Goal: Information Seeking & Learning: Learn about a topic

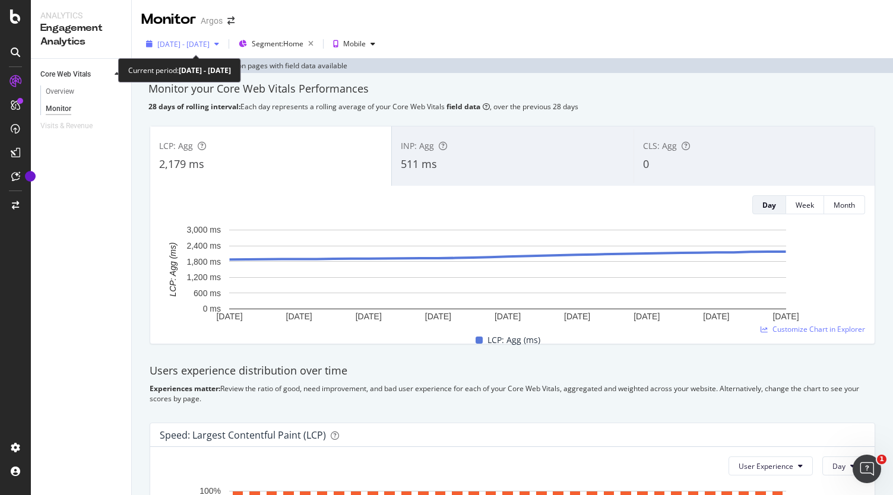
click at [219, 45] on icon "button" at bounding box center [216, 43] width 5 height 7
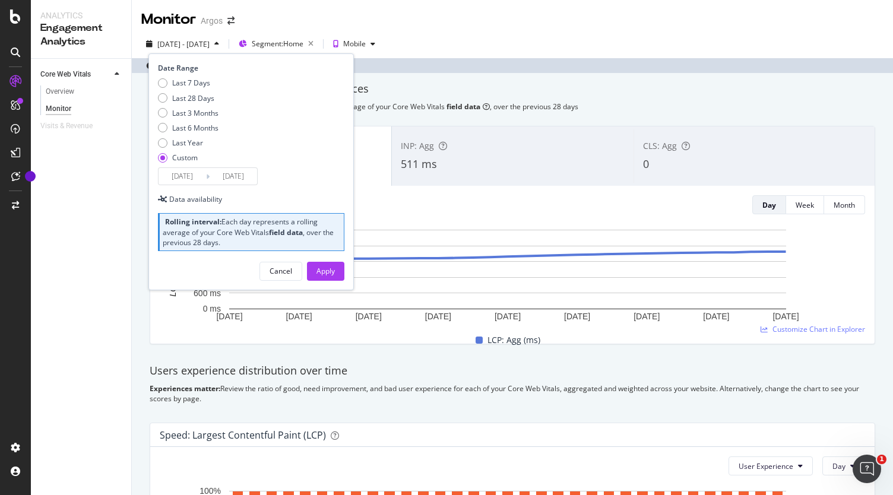
click at [190, 173] on input "[DATE]" at bounding box center [181, 176] width 47 height 17
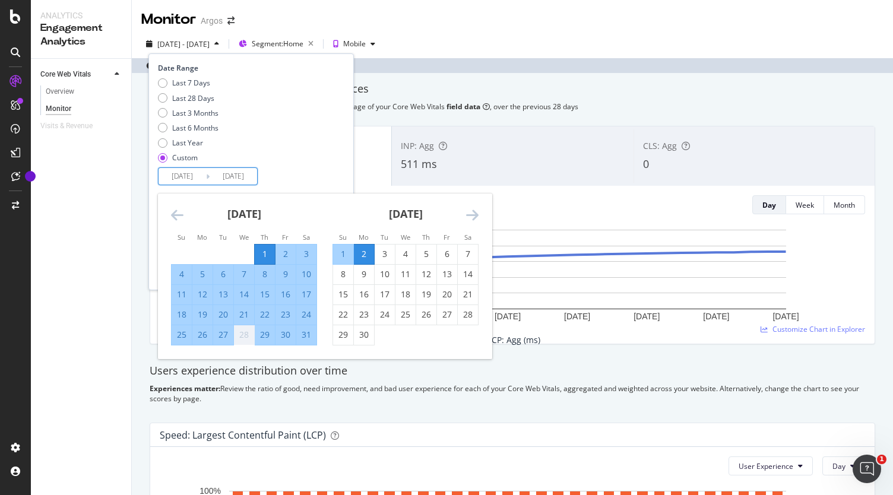
click at [474, 219] on icon "Move forward to switch to the next month." at bounding box center [472, 215] width 12 height 14
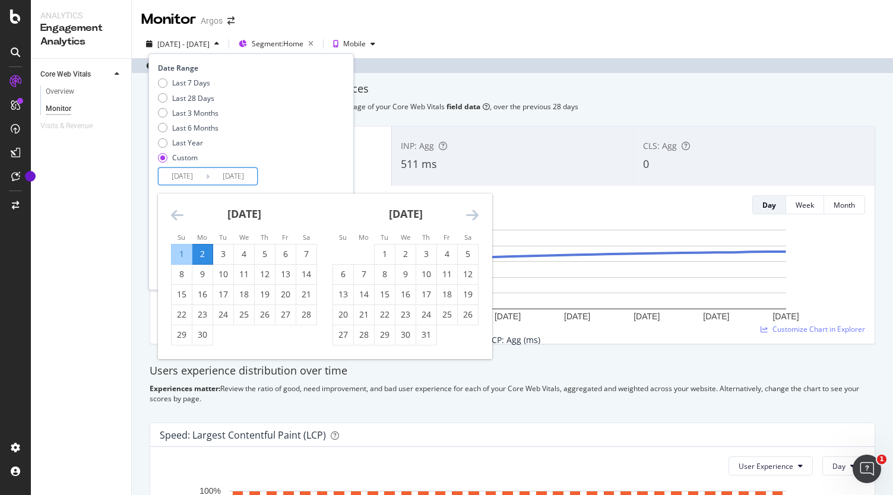
click at [474, 219] on icon "Move forward to switch to the next month." at bounding box center [472, 215] width 12 height 14
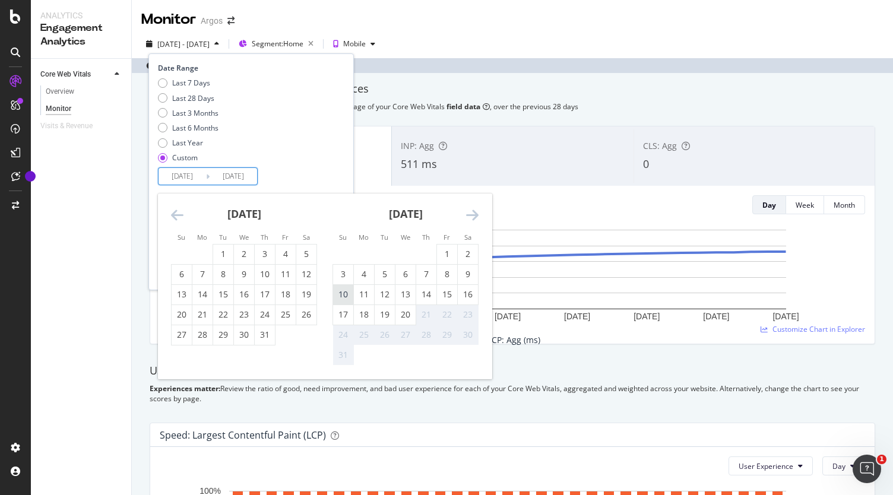
click at [344, 294] on div "10" at bounding box center [343, 294] width 20 height 12
type input "[DATE]"
click at [460, 293] on div "16" at bounding box center [468, 294] width 20 height 12
type input "[DATE]"
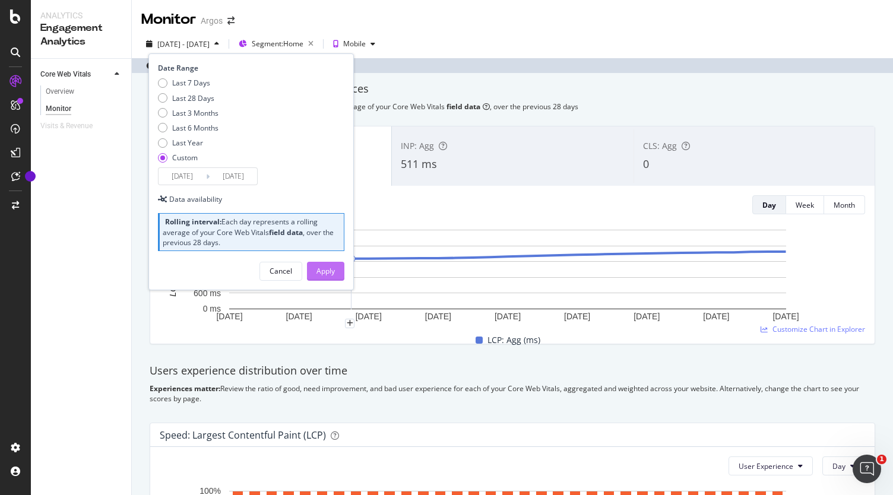
click at [326, 269] on div "Apply" at bounding box center [325, 271] width 18 height 10
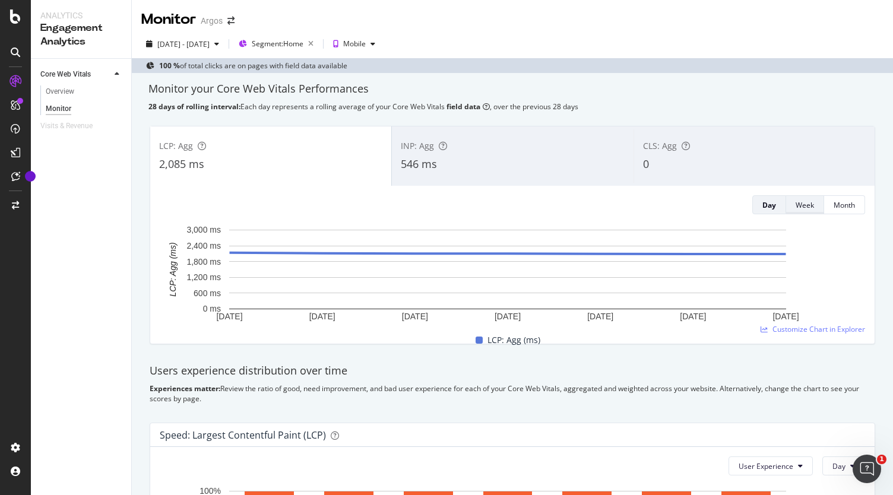
click at [798, 202] on div "Week" at bounding box center [804, 205] width 18 height 10
click at [837, 205] on div "Month" at bounding box center [843, 205] width 21 height 10
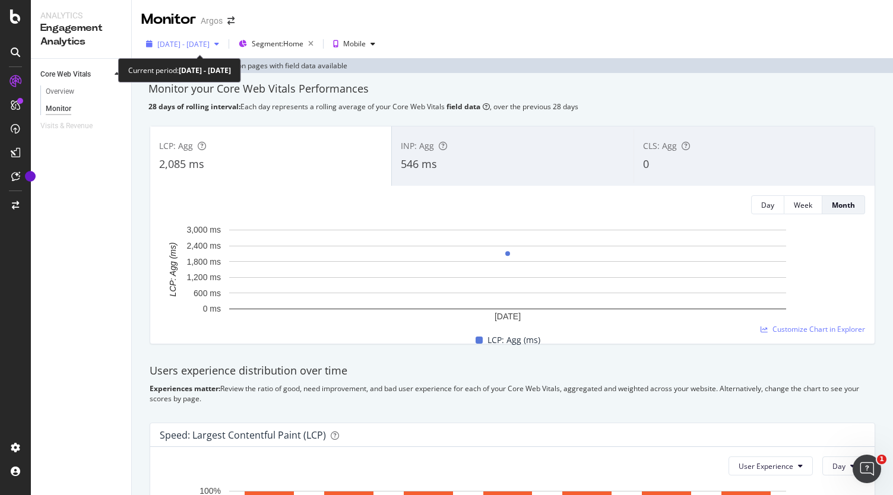
click at [209, 39] on span "[DATE] - [DATE]" at bounding box center [183, 44] width 52 height 10
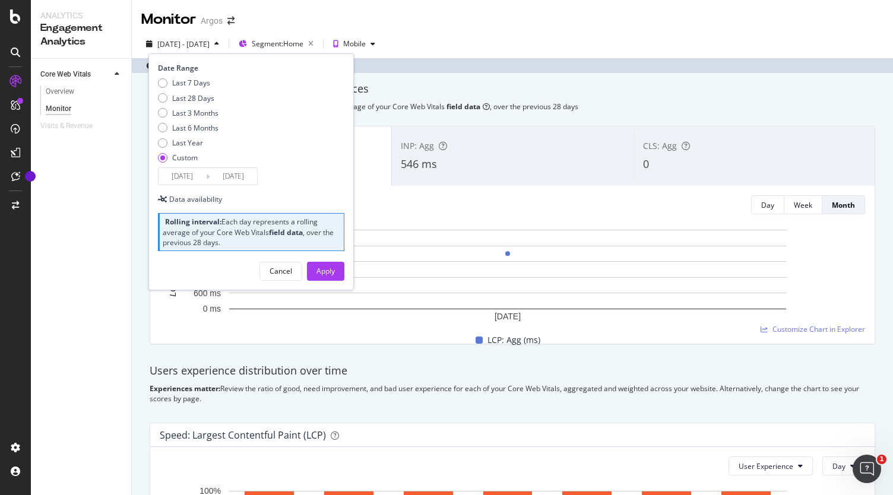
click at [184, 187] on div "Date Range Last 7 Days Last 28 Days Last 3 Months Last 6 Months Last Year Custo…" at bounding box center [250, 171] width 205 height 237
click at [189, 175] on input "[DATE]" at bounding box center [181, 176] width 47 height 17
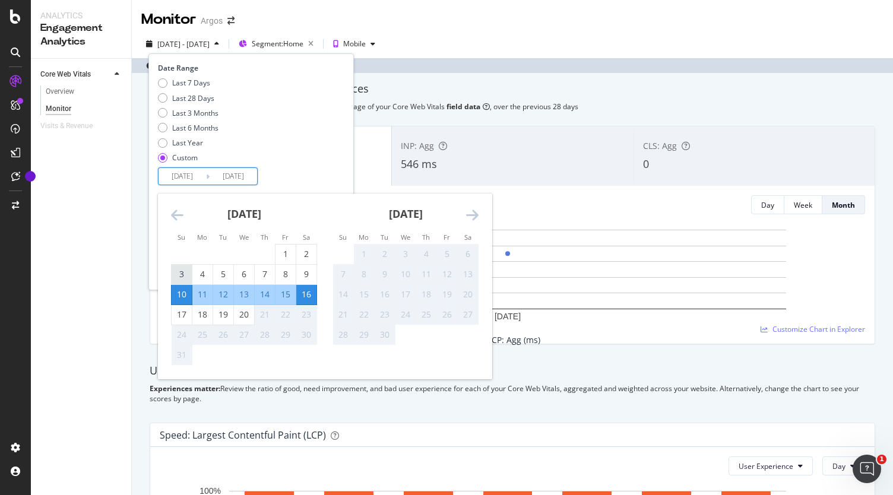
click at [179, 280] on div "3" at bounding box center [182, 274] width 20 height 12
type input "[DATE]"
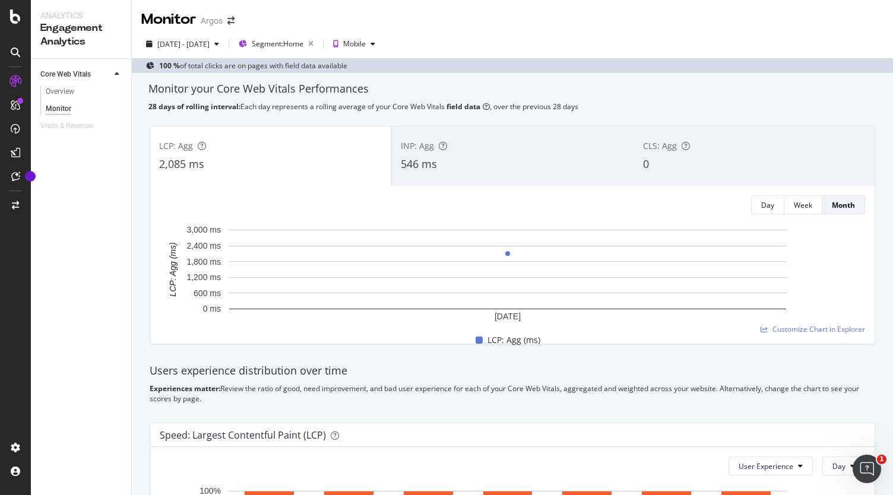
click at [357, 411] on div "Users experience distribution over time Experiences matter: Review the ratio of…" at bounding box center [511, 383] width 739 height 59
click at [209, 47] on span "[DATE] - [DATE]" at bounding box center [183, 44] width 52 height 10
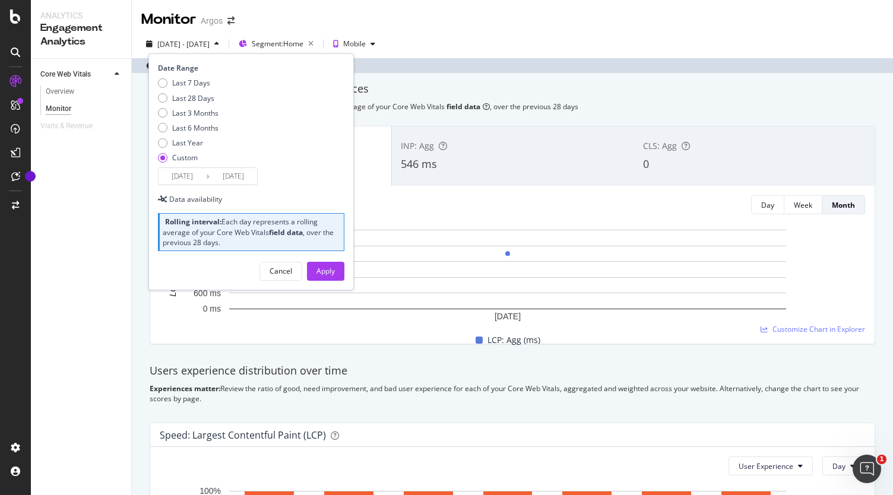
click at [201, 175] on input "[DATE]" at bounding box center [181, 176] width 47 height 17
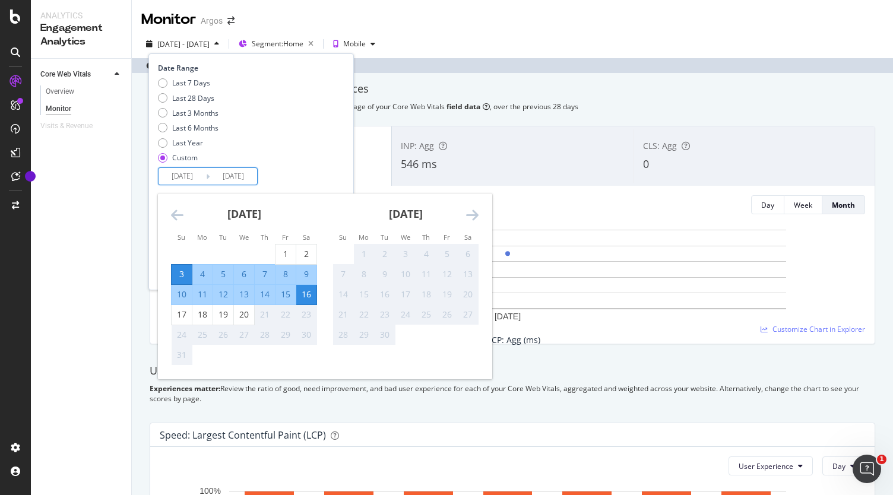
click at [306, 186] on div "Date Range Last 7 Days Last 28 Days Last 3 Months Last 6 Months Last Year Custo…" at bounding box center [250, 171] width 205 height 237
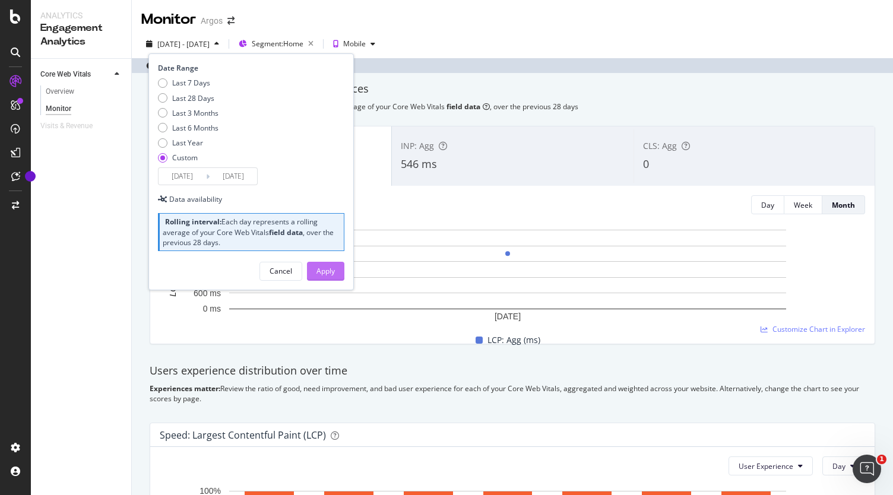
click at [331, 268] on div "Apply" at bounding box center [325, 271] width 18 height 10
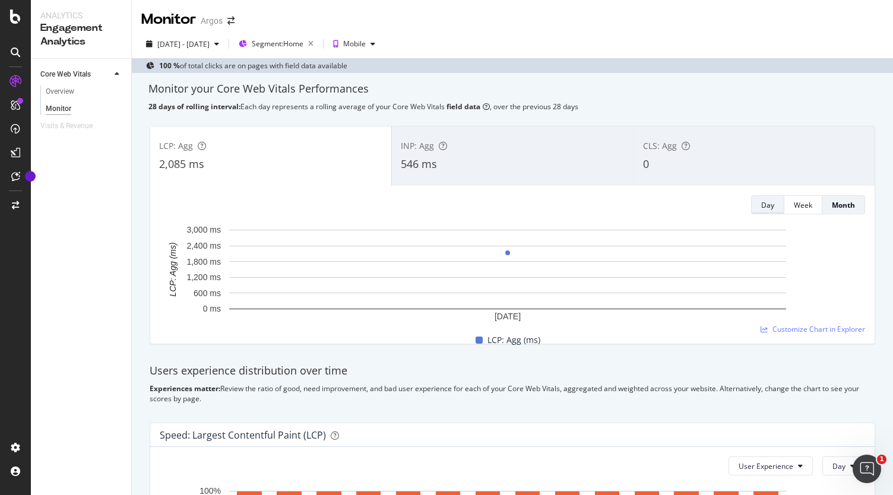
click at [771, 204] on button "Day" at bounding box center [767, 204] width 33 height 19
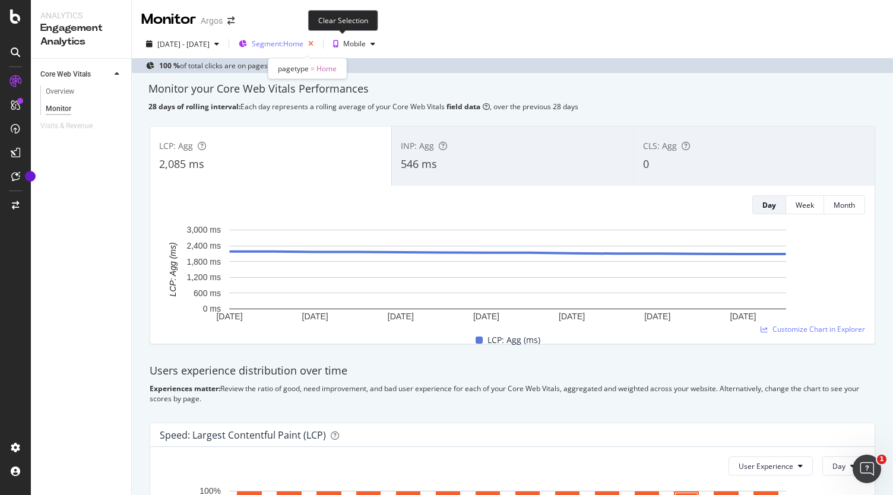
click at [318, 41] on icon "button" at bounding box center [310, 44] width 15 height 17
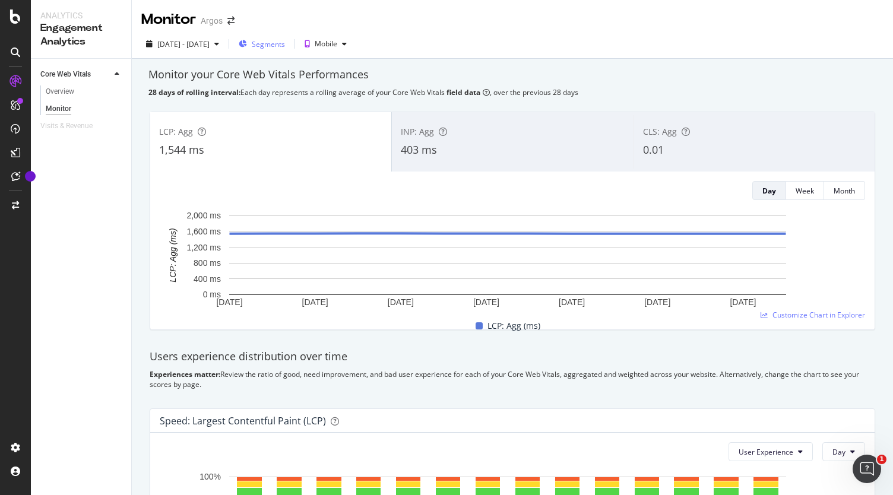
click at [285, 45] on span "Segments" at bounding box center [268, 44] width 33 height 10
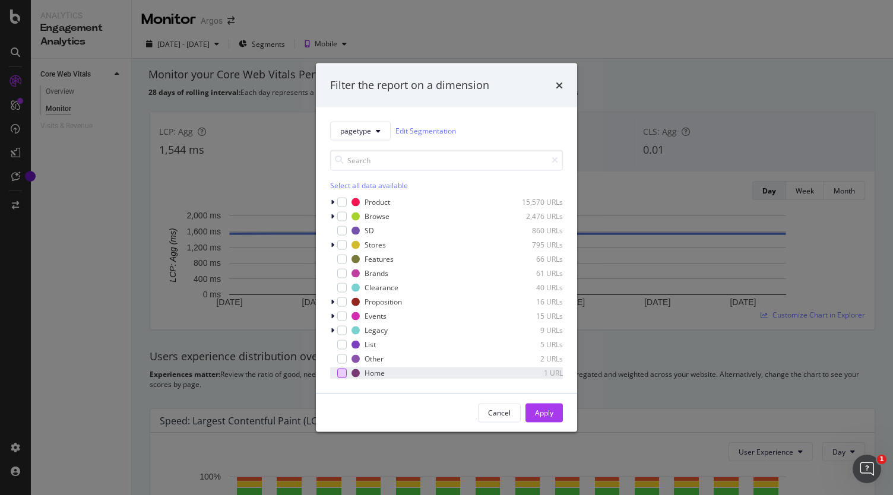
click at [344, 376] on div "modal" at bounding box center [341, 372] width 9 height 9
click at [545, 414] on div "Apply" at bounding box center [544, 413] width 18 height 10
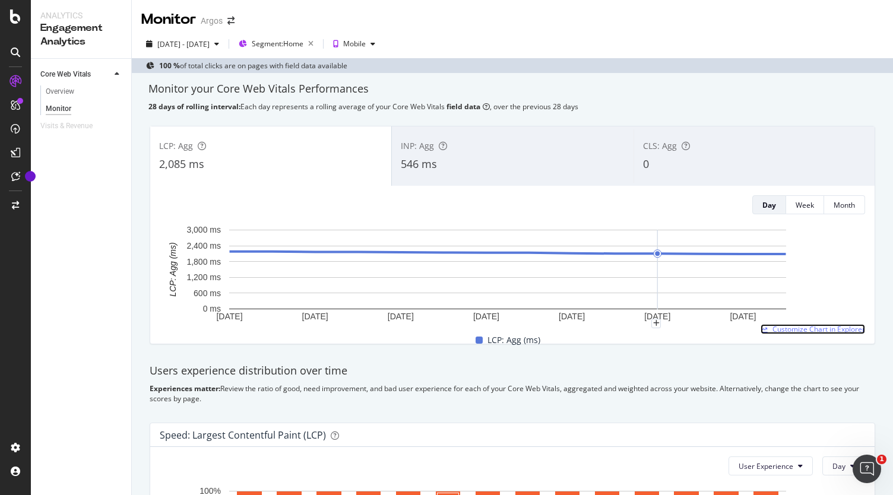
click at [790, 326] on span "Customize Chart in Explorer" at bounding box center [818, 329] width 93 height 10
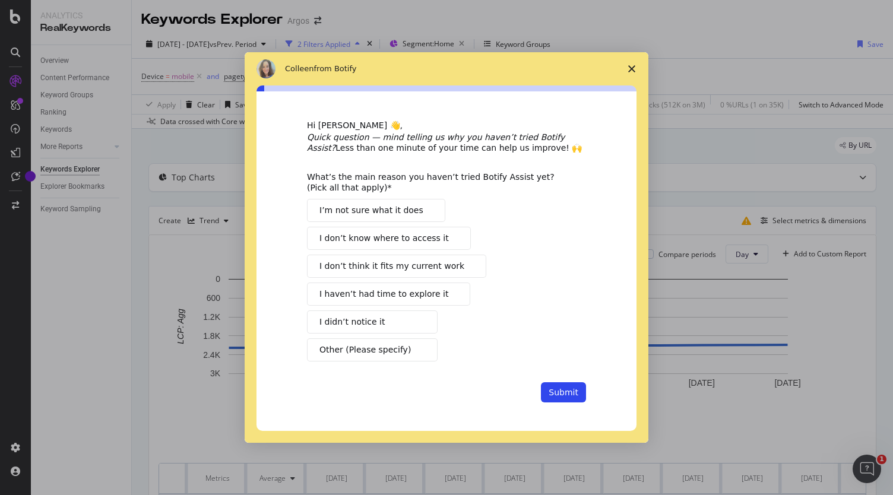
click at [627, 74] on span "Close survey" at bounding box center [631, 68] width 33 height 33
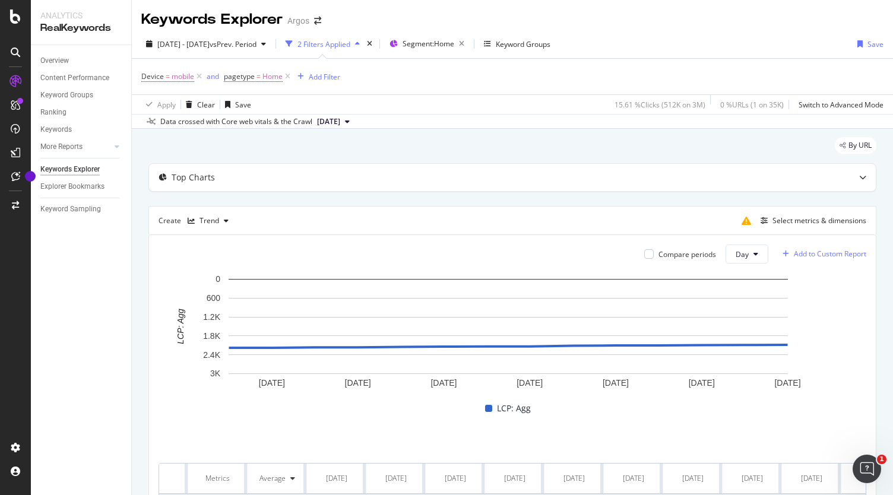
click at [782, 252] on div "button" at bounding box center [785, 253] width 16 height 7
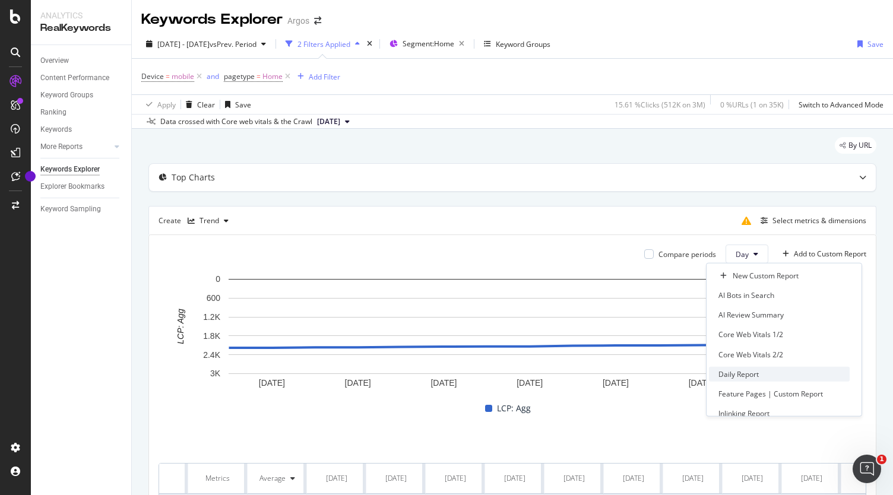
click at [799, 376] on div "Daily Report" at bounding box center [779, 373] width 141 height 15
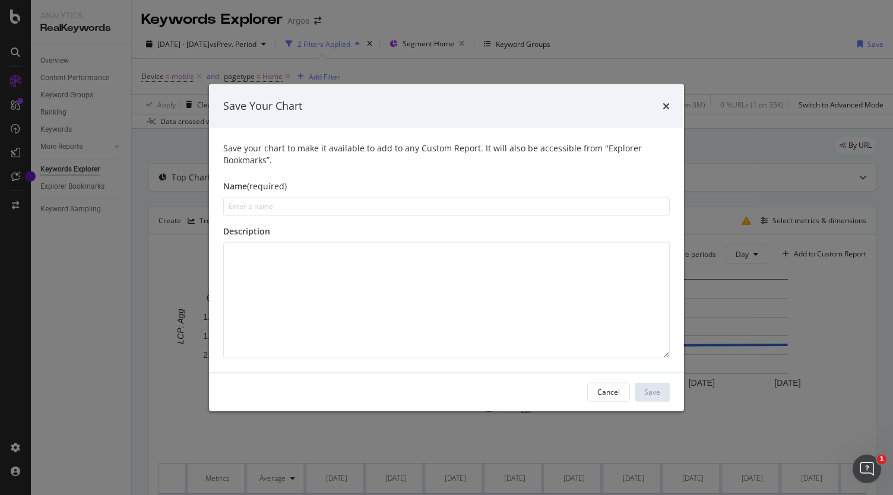
click at [661, 106] on div "Save Your Chart" at bounding box center [446, 106] width 446 height 15
click at [663, 104] on icon "times" at bounding box center [665, 105] width 7 height 9
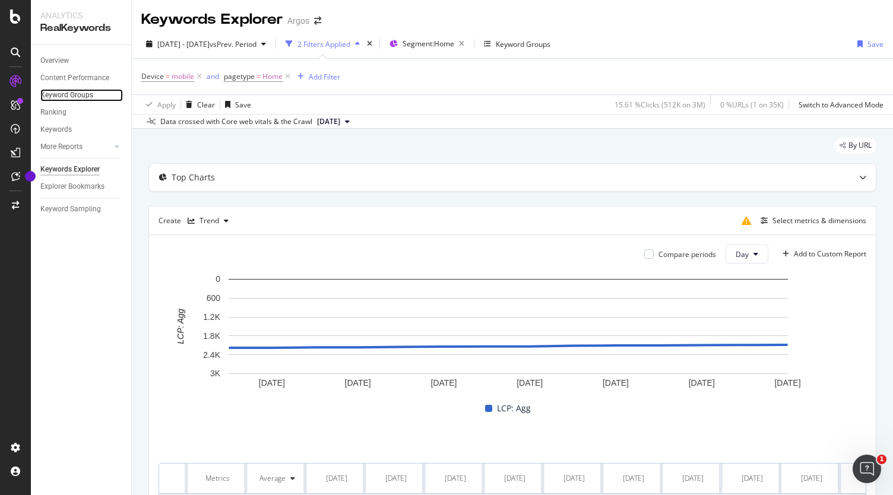
click at [95, 93] on link "Keyword Groups" at bounding box center [81, 95] width 82 height 12
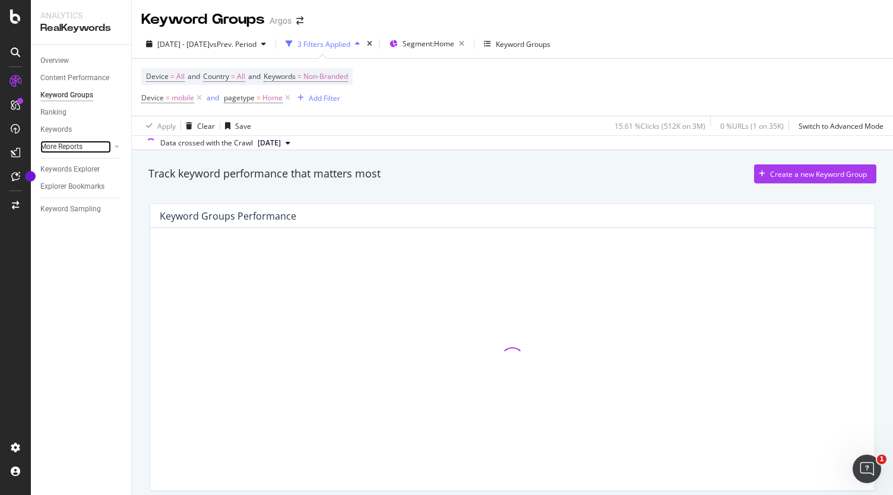
click at [104, 144] on div at bounding box center [105, 147] width 12 height 12
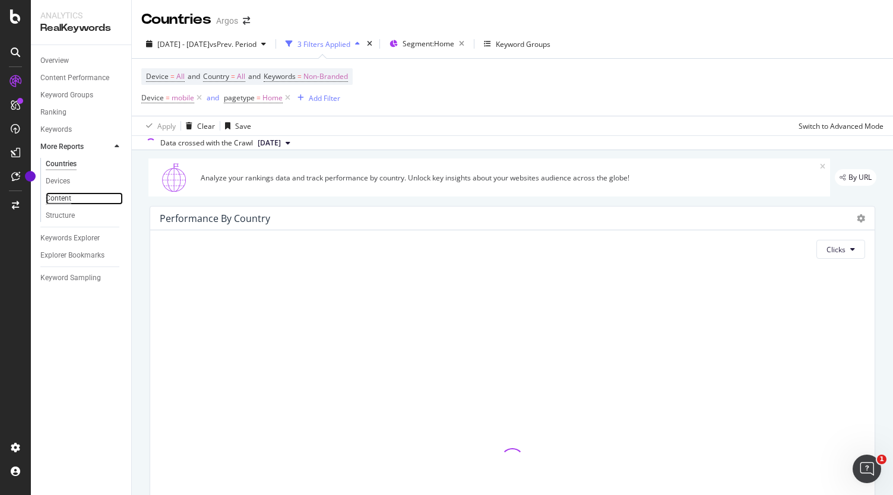
click at [57, 198] on div "Content" at bounding box center [59, 198] width 26 height 12
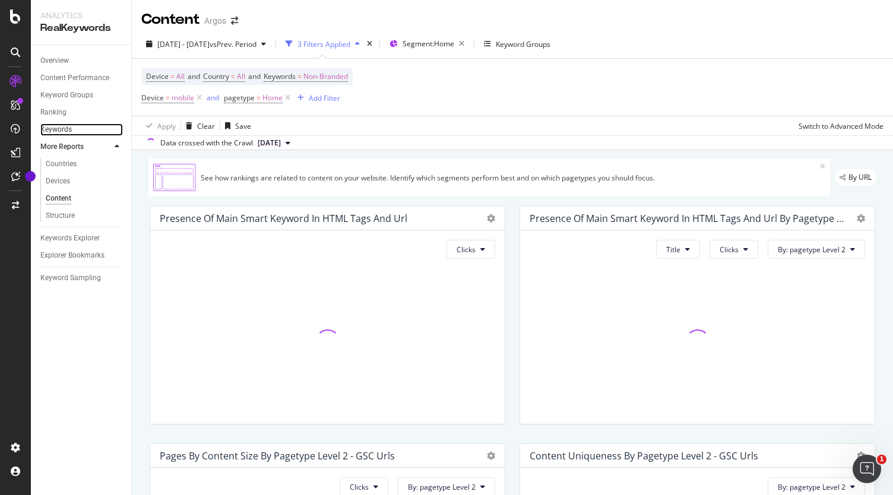
click at [74, 124] on link "Keywords" at bounding box center [81, 129] width 82 height 12
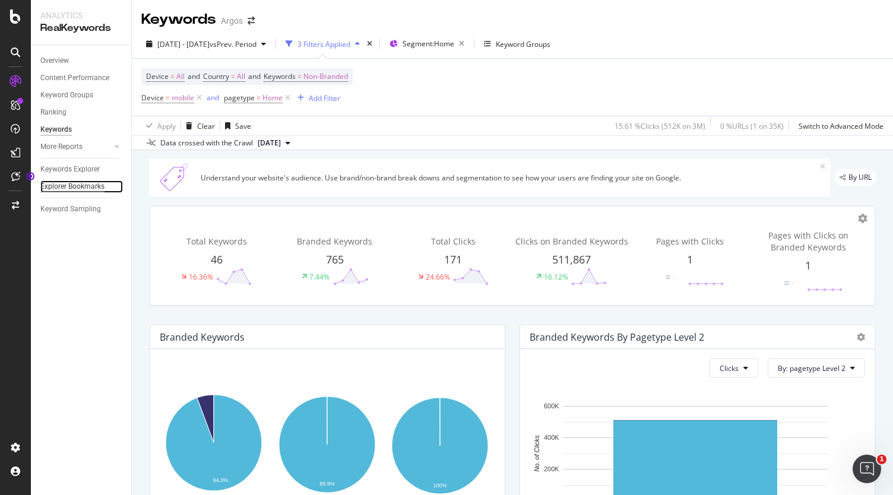
click at [90, 185] on div "Explorer Bookmarks" at bounding box center [72, 186] width 64 height 12
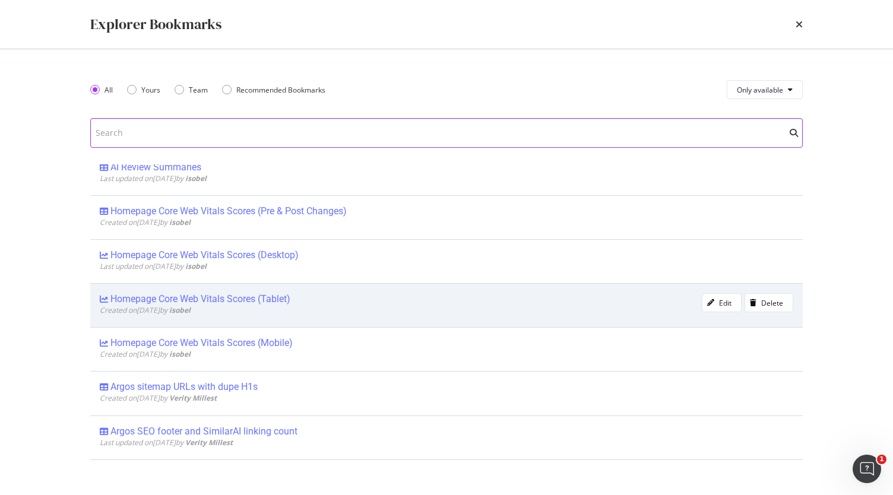
scroll to position [146, 0]
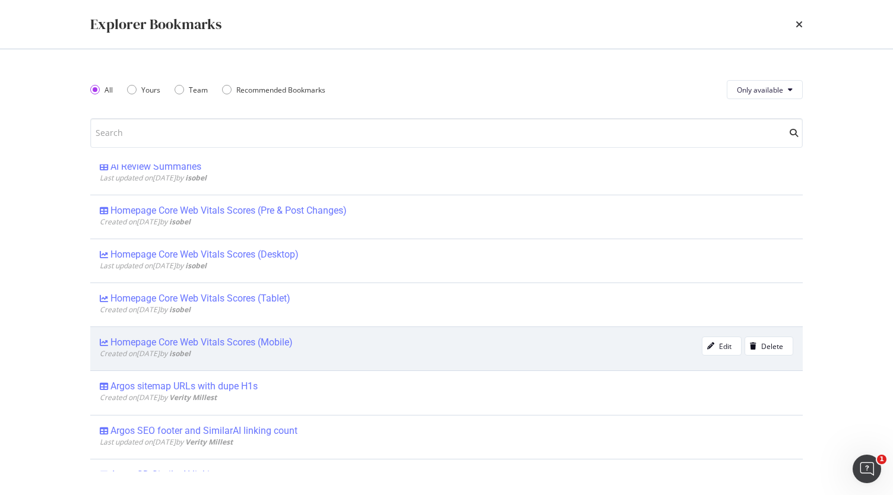
click at [236, 344] on div "Homepage Core Web Vitals Scores (Mobile)" at bounding box center [201, 342] width 182 height 12
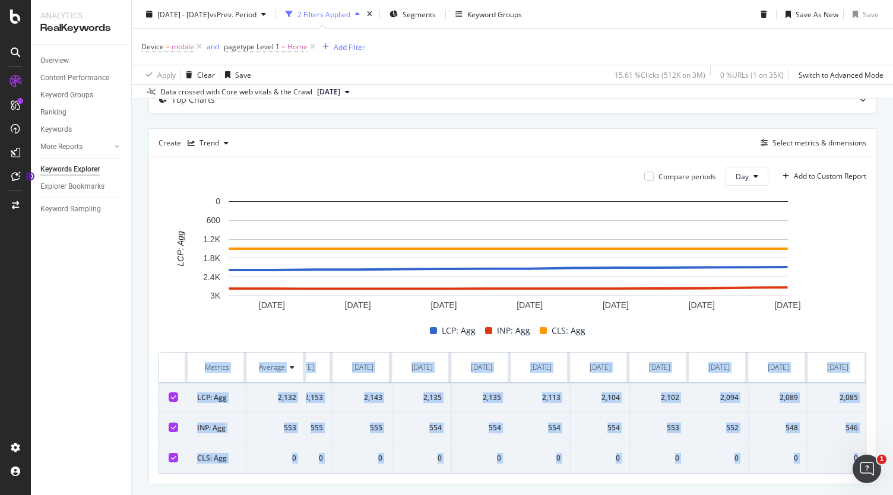
scroll to position [0, 280]
drag, startPoint x: 177, startPoint y: 364, endPoint x: 851, endPoint y: 444, distance: 678.3
click at [851, 444] on table "Metrics Average [DATE] [DATE] [DATE] [DATE] [DATE] [DATE] [DATE] [DATE] [DATE] …" at bounding box center [376, 412] width 979 height 121
copy table "Metrics Average [DATE] [DATE] [DATE] [DATE] [DATE] [DATE] [DATE] [DATE] [DATE] …"
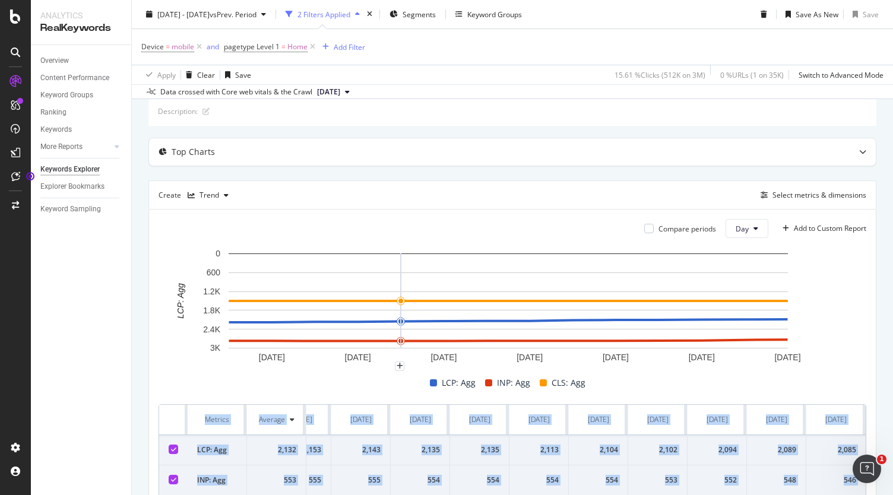
scroll to position [0, 0]
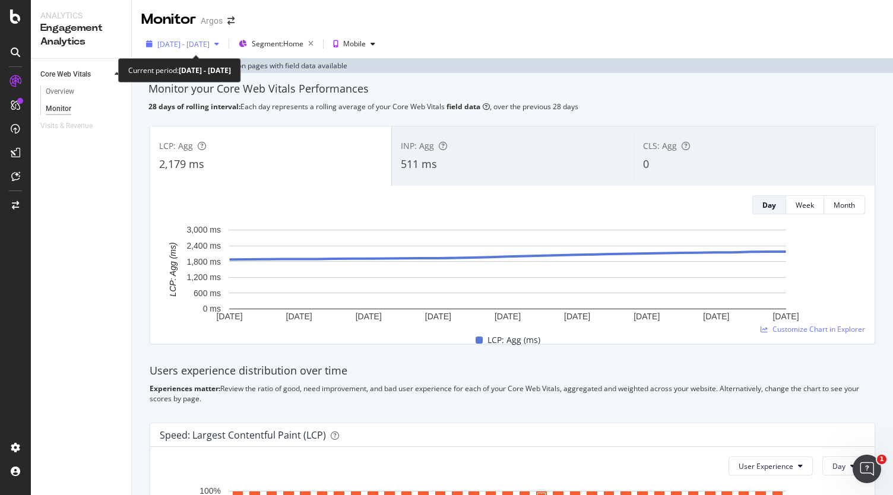
click at [224, 49] on div "[DATE] - [DATE]" at bounding box center [182, 44] width 82 height 18
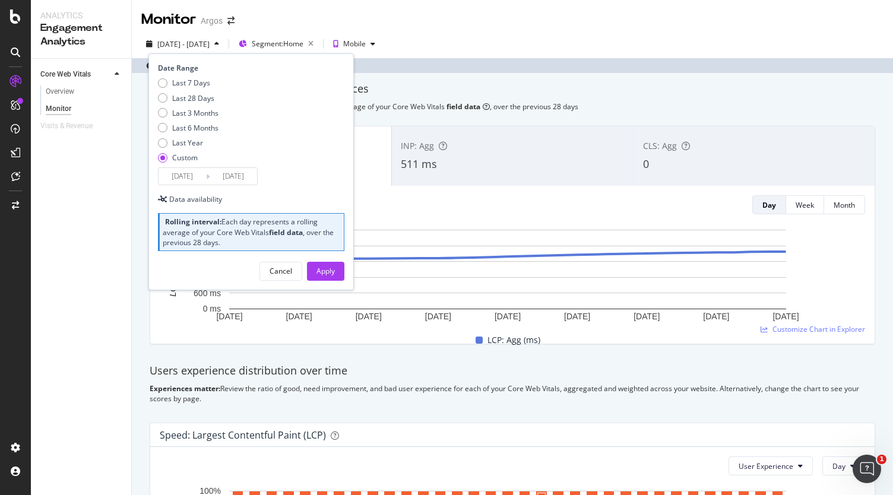
click at [204, 174] on input "[DATE]" at bounding box center [181, 176] width 47 height 17
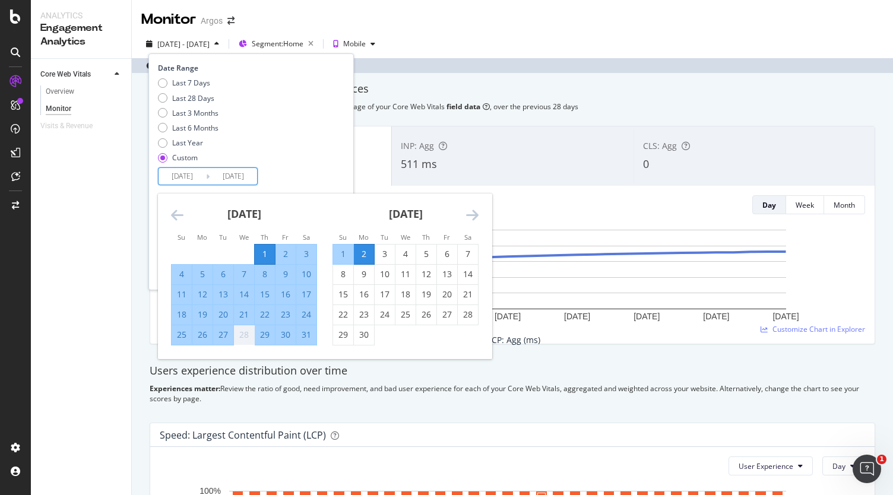
click at [474, 218] on icon "Move forward to switch to the next month." at bounding box center [472, 215] width 12 height 14
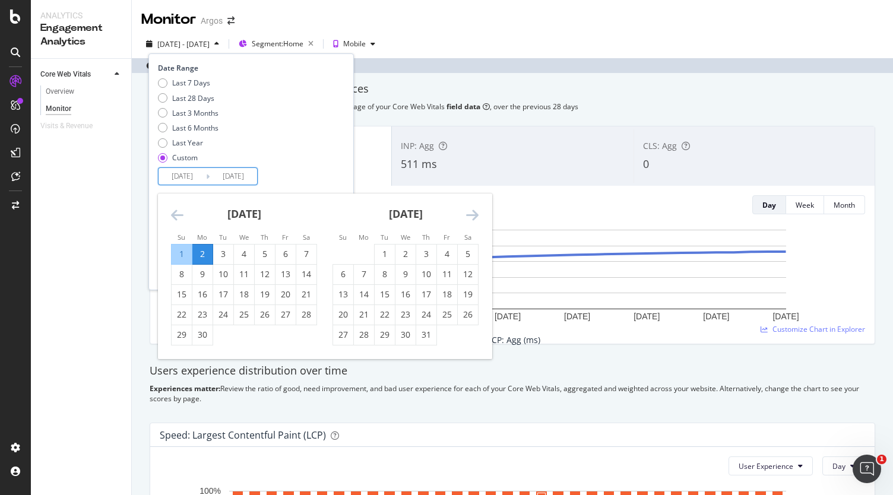
click at [474, 218] on icon "Move forward to switch to the next month." at bounding box center [472, 215] width 12 height 14
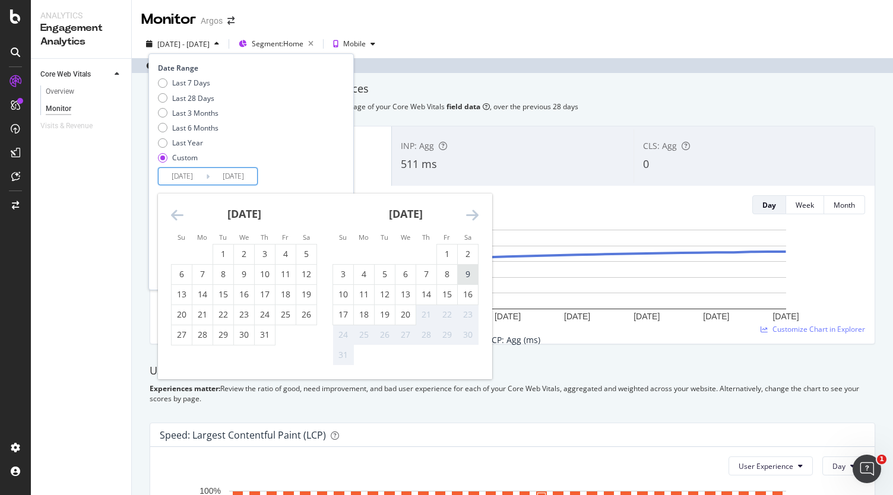
click at [467, 274] on div "9" at bounding box center [468, 274] width 20 height 12
click at [346, 276] on div "3" at bounding box center [343, 274] width 20 height 12
type input "[DATE]"
click at [473, 297] on div "16" at bounding box center [468, 294] width 20 height 12
type input "[DATE]"
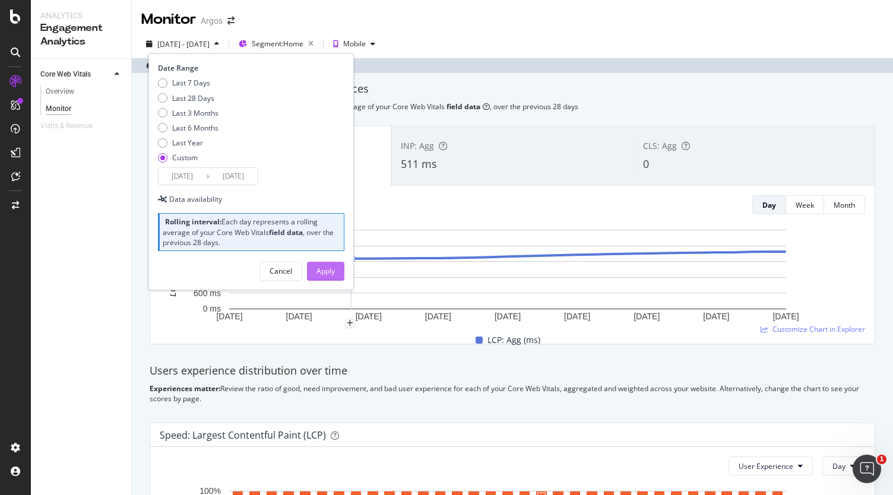
click at [323, 262] on div "Apply" at bounding box center [325, 271] width 18 height 18
